Goal: Information Seeking & Learning: Learn about a topic

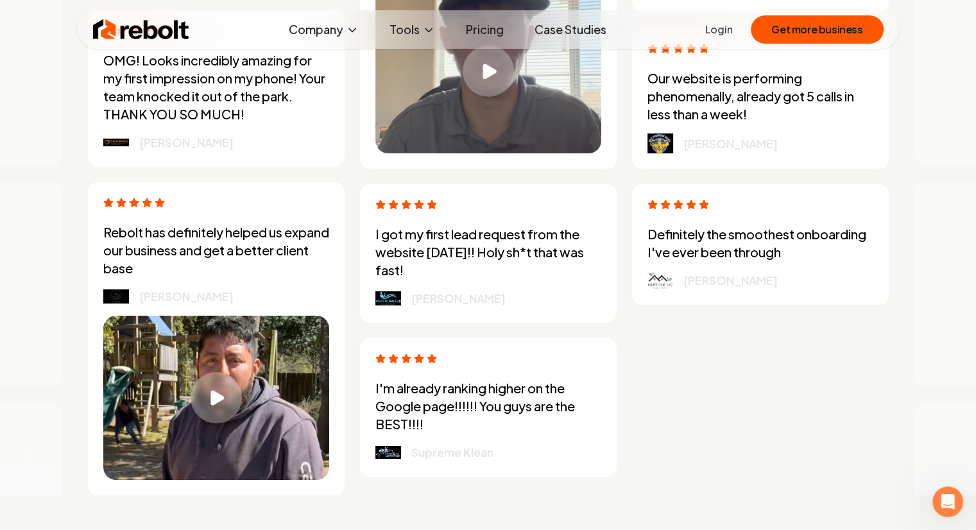
scroll to position [3850, 0]
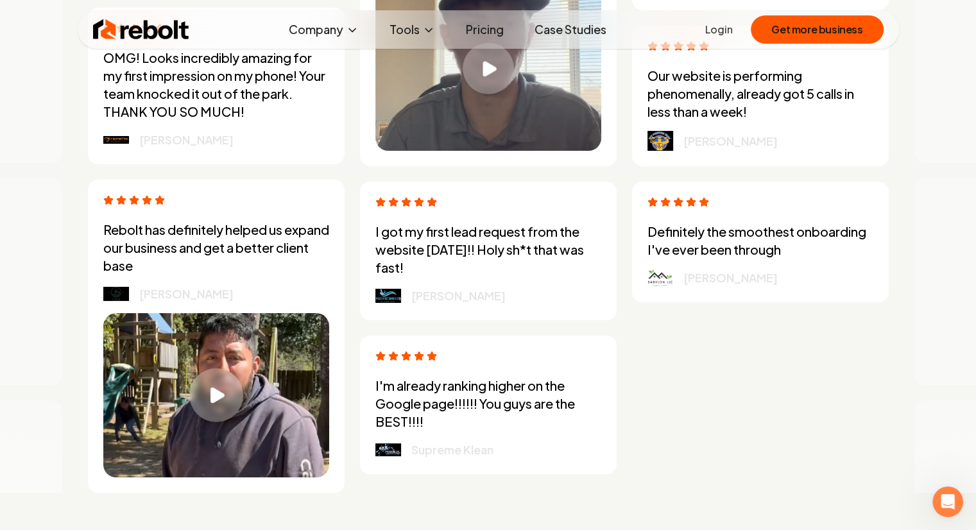
click at [210, 376] on div "Play video" at bounding box center [216, 395] width 54 height 54
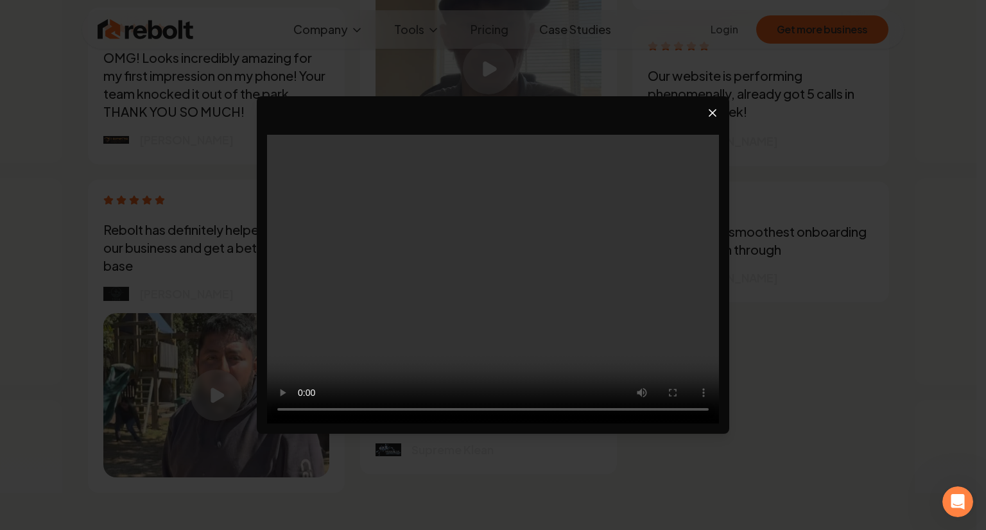
click at [717, 108] on icon "Close video player" at bounding box center [712, 113] width 13 height 13
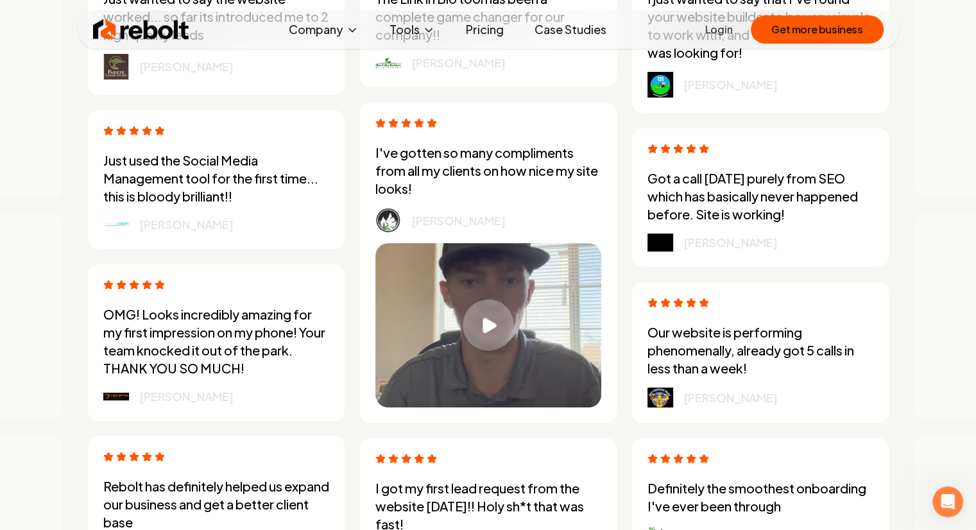
scroll to position [3594, 0]
click at [510, 284] on button "Play video" at bounding box center [488, 325] width 226 height 164
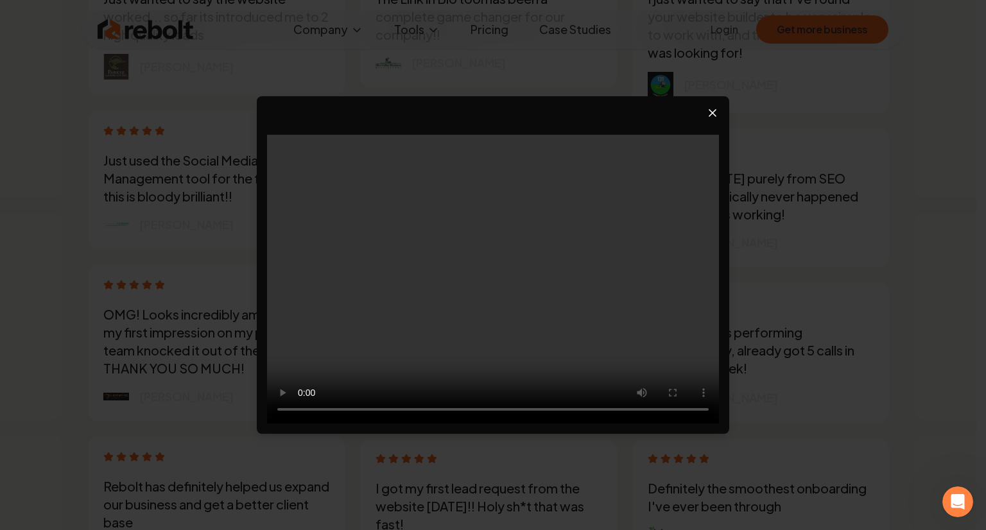
click at [713, 108] on icon "Close video player" at bounding box center [712, 113] width 13 height 13
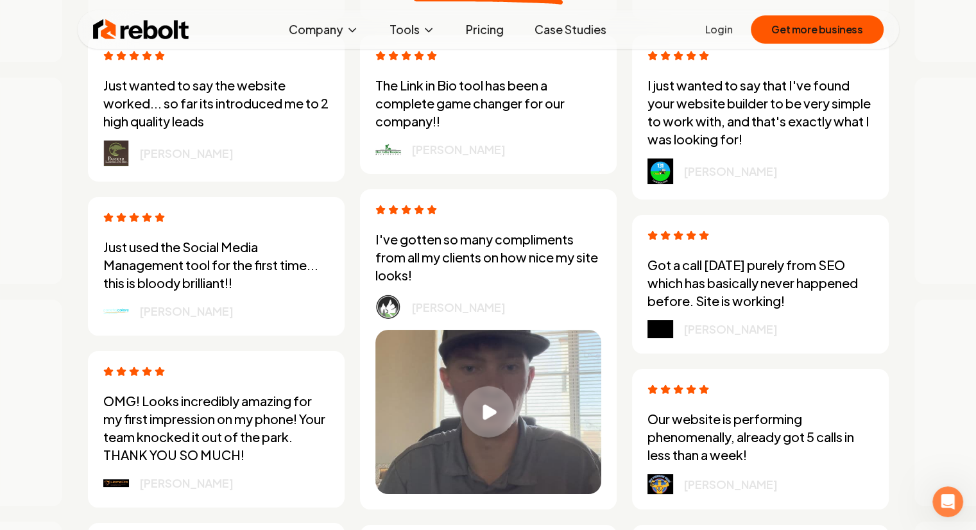
scroll to position [3529, 0]
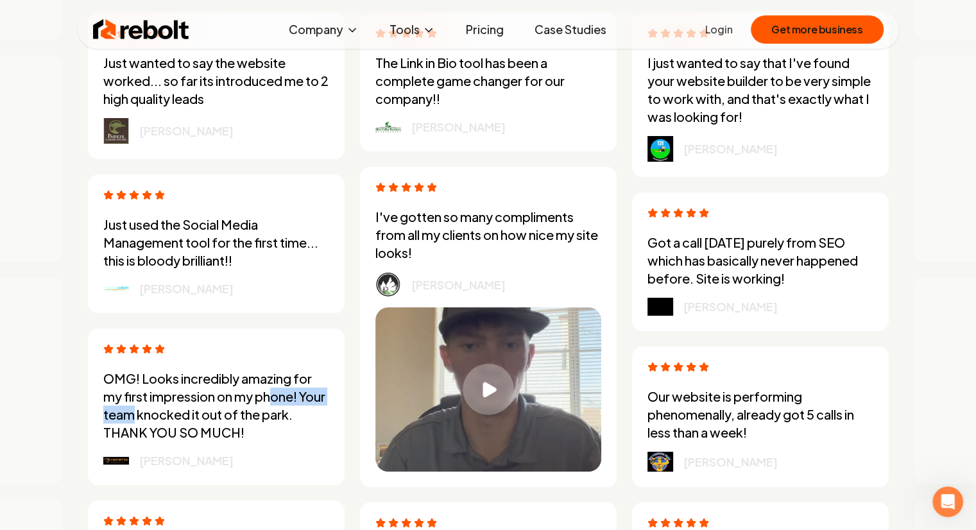
drag, startPoint x: 272, startPoint y: 396, endPoint x: 159, endPoint y: 413, distance: 114.8
click at [159, 413] on p "OMG! Looks incredibly amazing for my first impression on my phone! Your team kn…" at bounding box center [216, 406] width 226 height 72
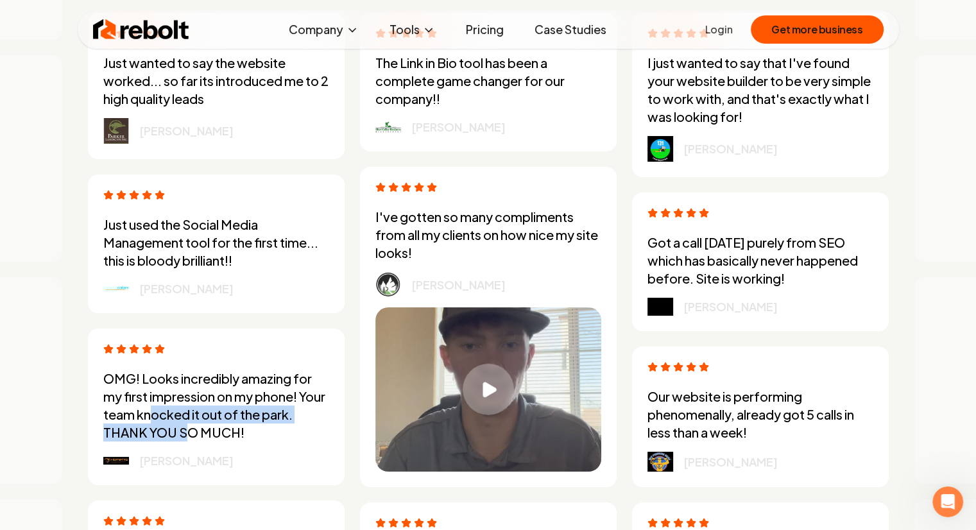
drag, startPoint x: 183, startPoint y: 415, endPoint x: 189, endPoint y: 429, distance: 14.7
click at [189, 429] on p "OMG! Looks incredibly amazing for my first impression on my phone! Your team kn…" at bounding box center [216, 406] width 226 height 72
click at [191, 430] on p "OMG! Looks incredibly amazing for my first impression on my phone! Your team kn…" at bounding box center [216, 406] width 226 height 72
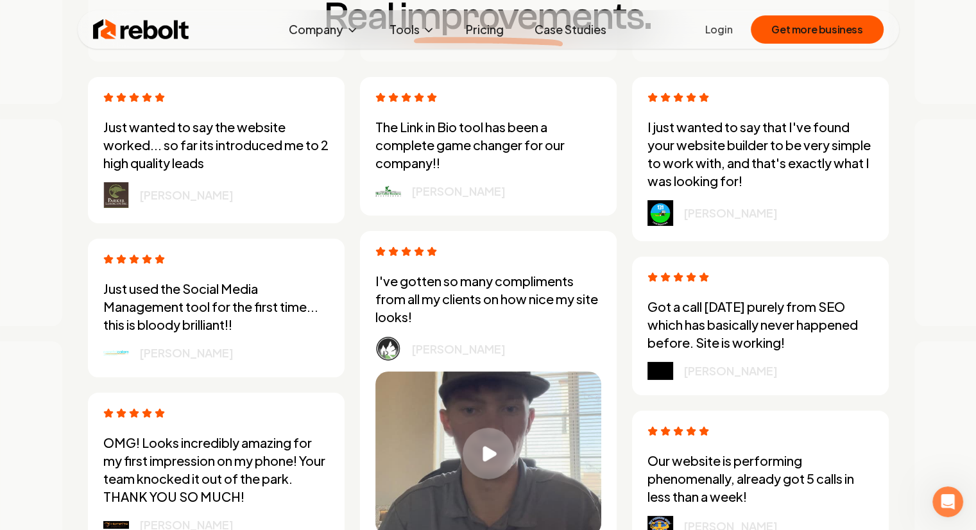
scroll to position [3658, 0]
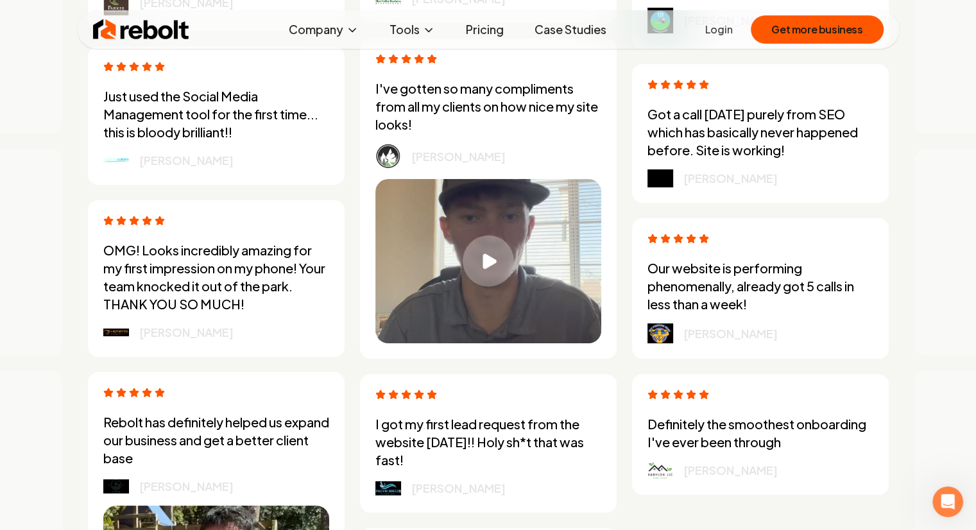
click at [114, 334] on img at bounding box center [116, 333] width 26 height 8
click at [117, 335] on img at bounding box center [116, 333] width 26 height 8
click at [119, 334] on img at bounding box center [116, 333] width 26 height 8
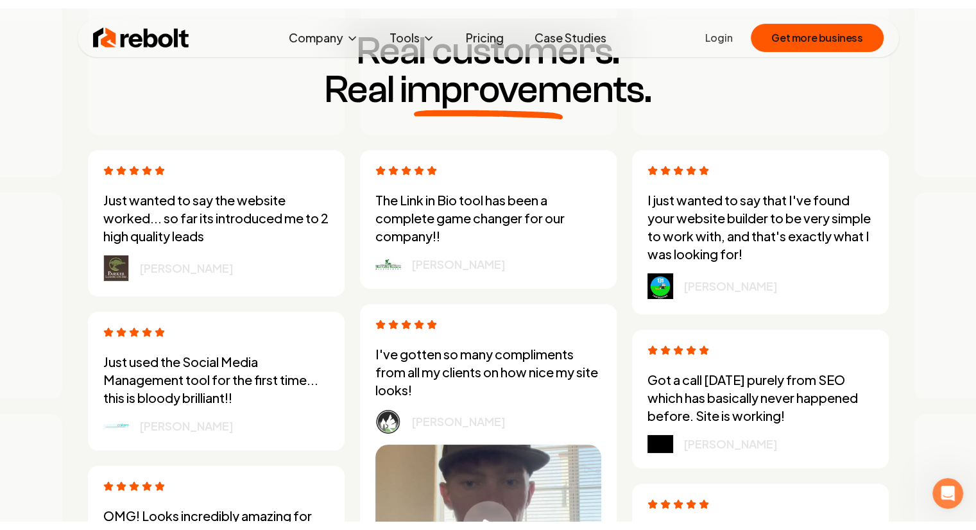
scroll to position [3401, 0]
